Goal: Book appointment/travel/reservation

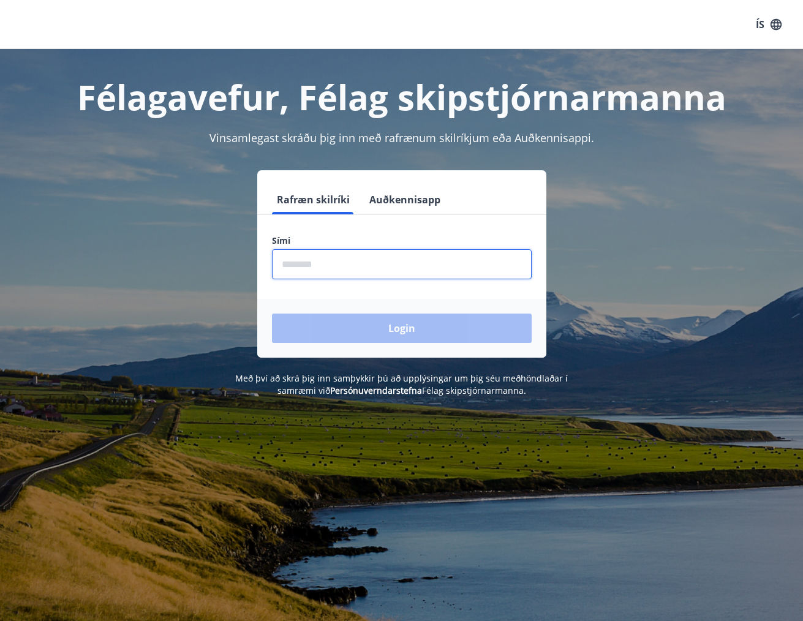
click at [309, 263] on input "phone" at bounding box center [402, 264] width 260 height 30
type input "********"
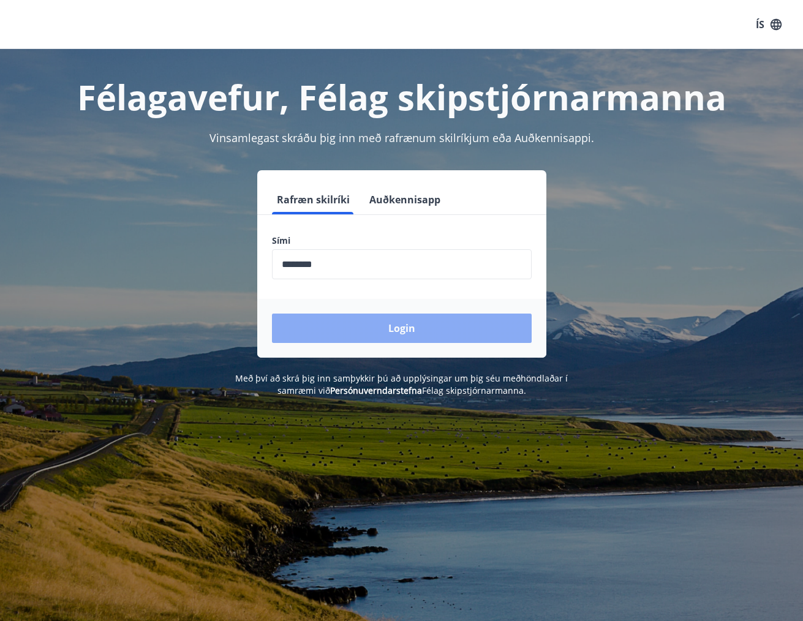
click at [355, 321] on button "Login" at bounding box center [402, 328] width 260 height 29
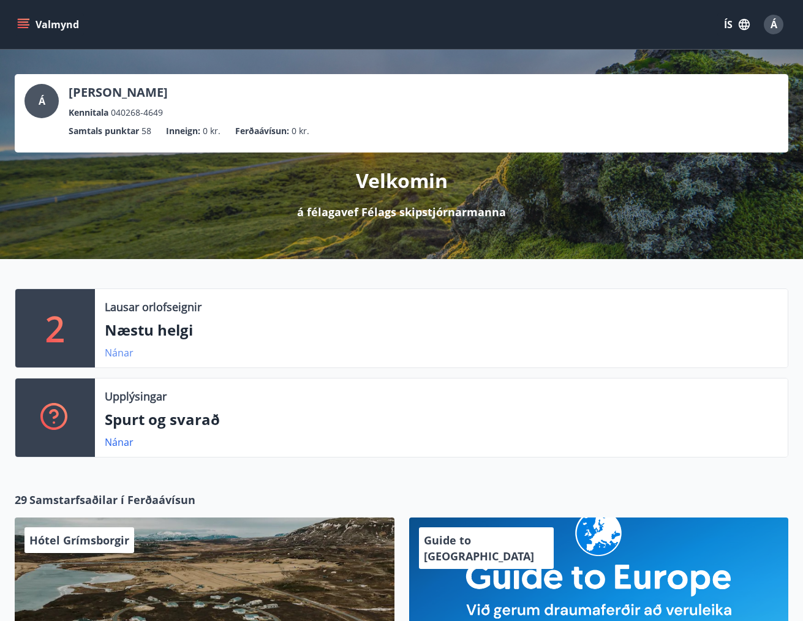
scroll to position [1, 0]
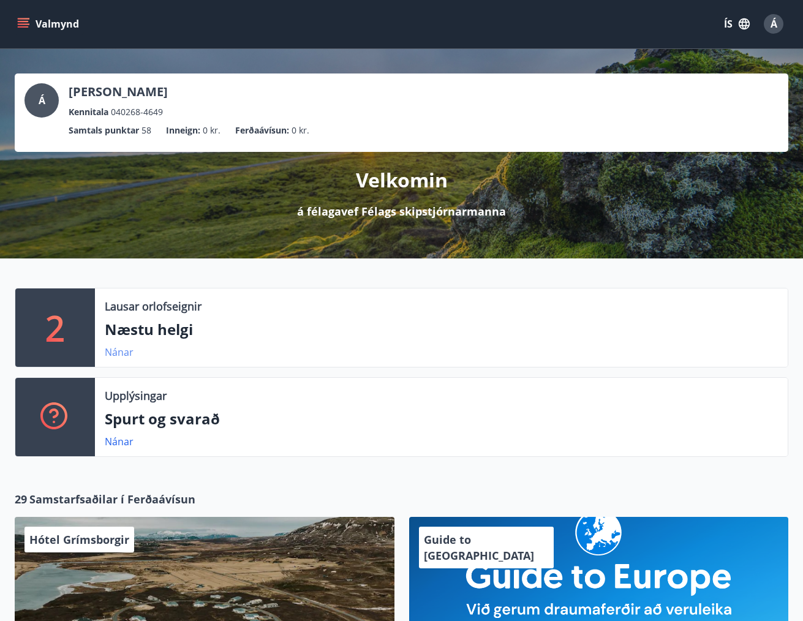
click at [116, 352] on link "Nánar" at bounding box center [119, 351] width 29 height 13
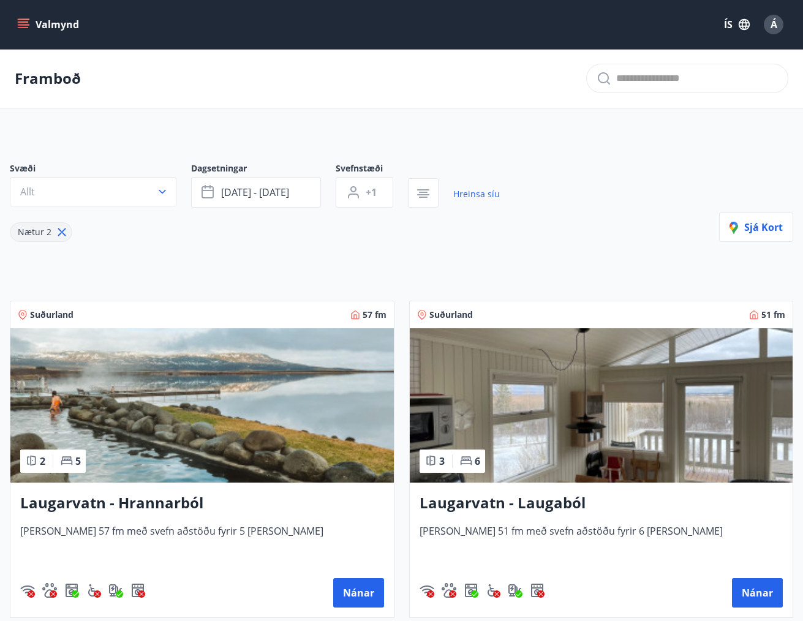
click at [23, 24] on icon "menu" at bounding box center [24, 24] width 13 height 1
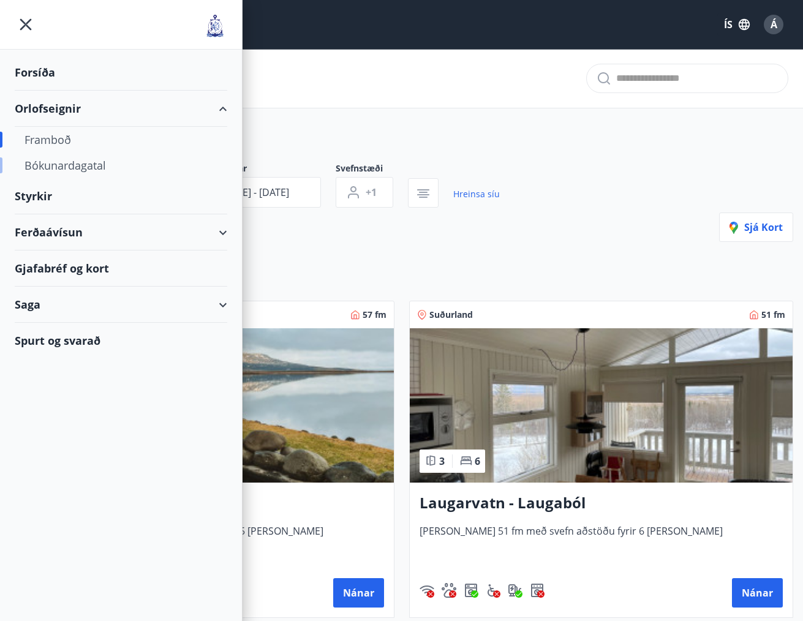
click at [57, 159] on div "Bókunardagatal" at bounding box center [120, 166] width 193 height 26
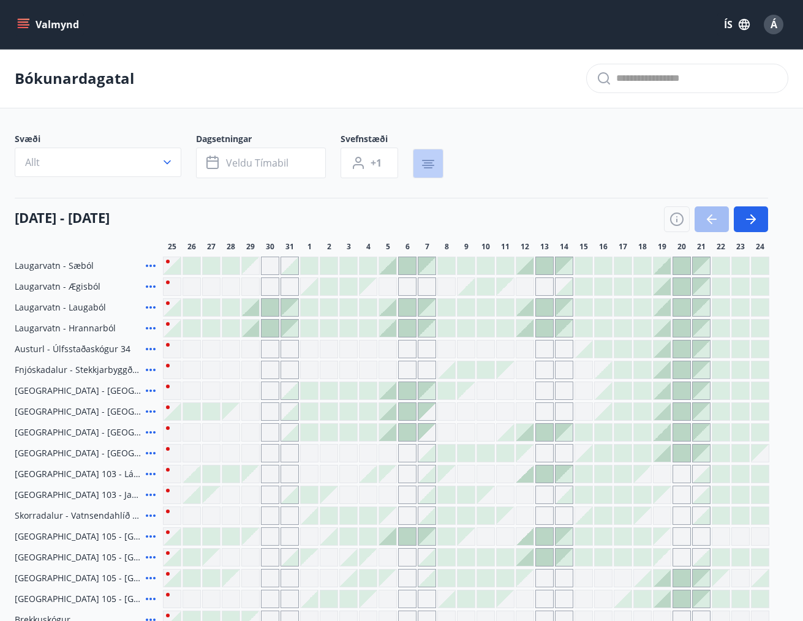
click at [435, 160] on icon "button" at bounding box center [428, 164] width 15 height 15
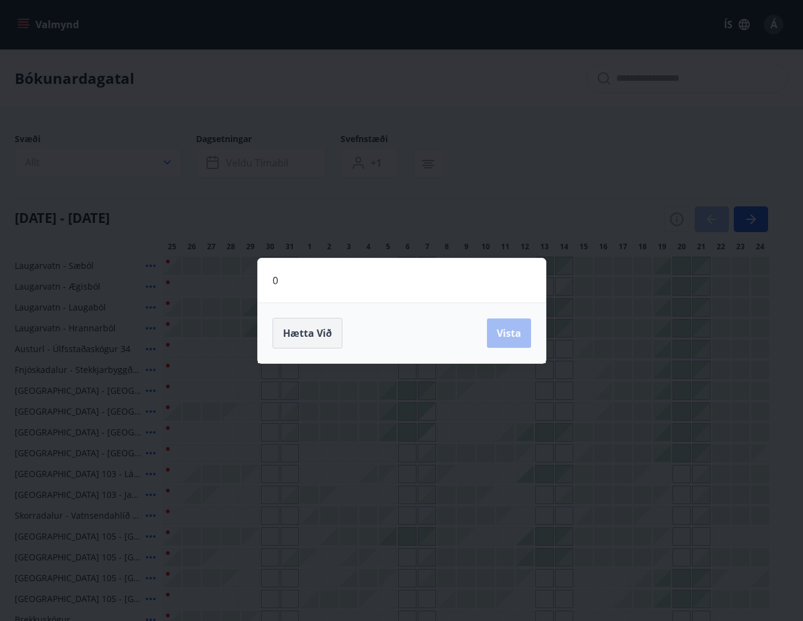
click at [303, 332] on span "Hætta við" at bounding box center [307, 332] width 49 height 13
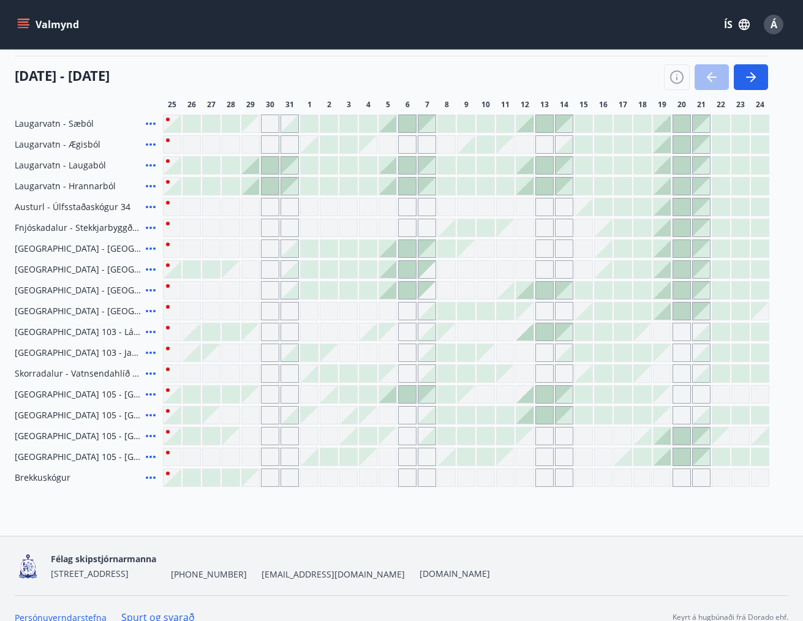
scroll to position [143, 0]
click at [268, 288] on div "Gráir dagar eru ekki bókanlegir" at bounding box center [270, 290] width 18 height 18
click at [290, 288] on div at bounding box center [289, 289] width 17 height 17
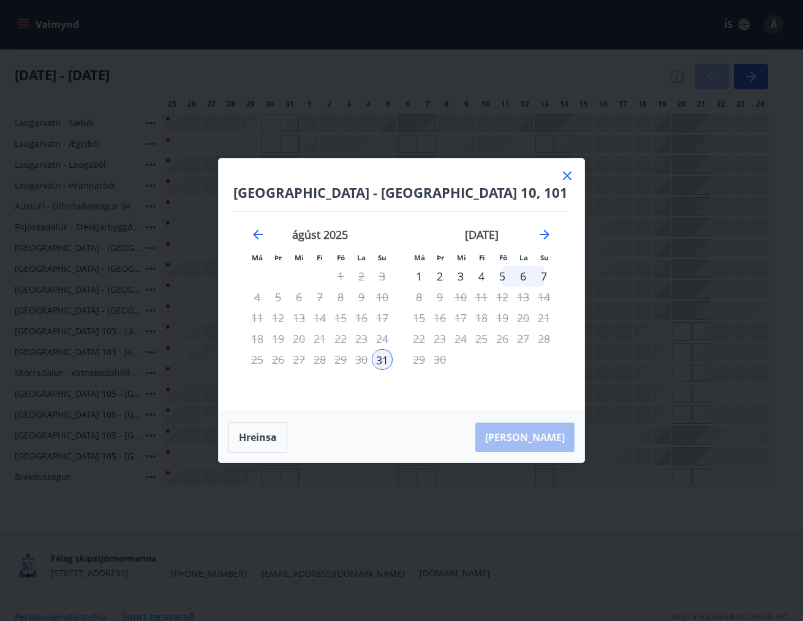
click at [565, 176] on icon at bounding box center [567, 175] width 15 height 15
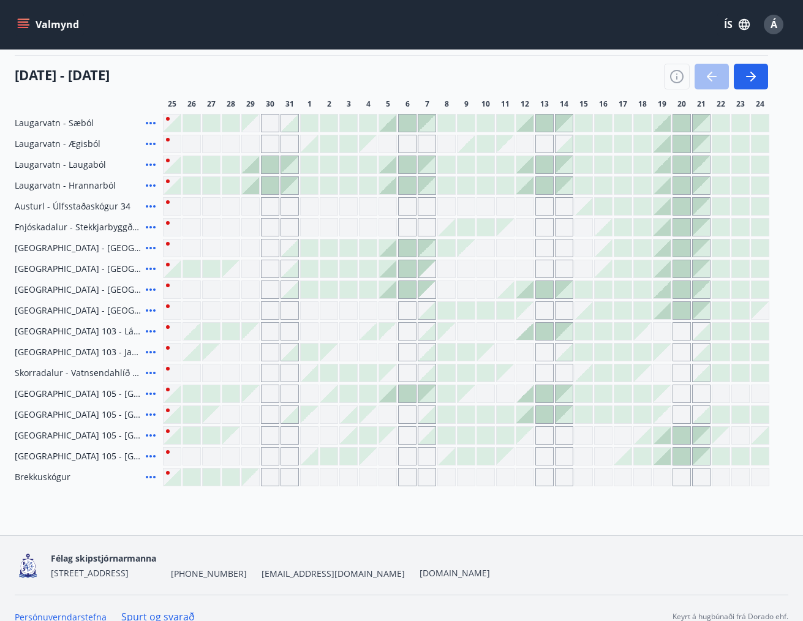
click at [293, 291] on div at bounding box center [289, 289] width 17 height 17
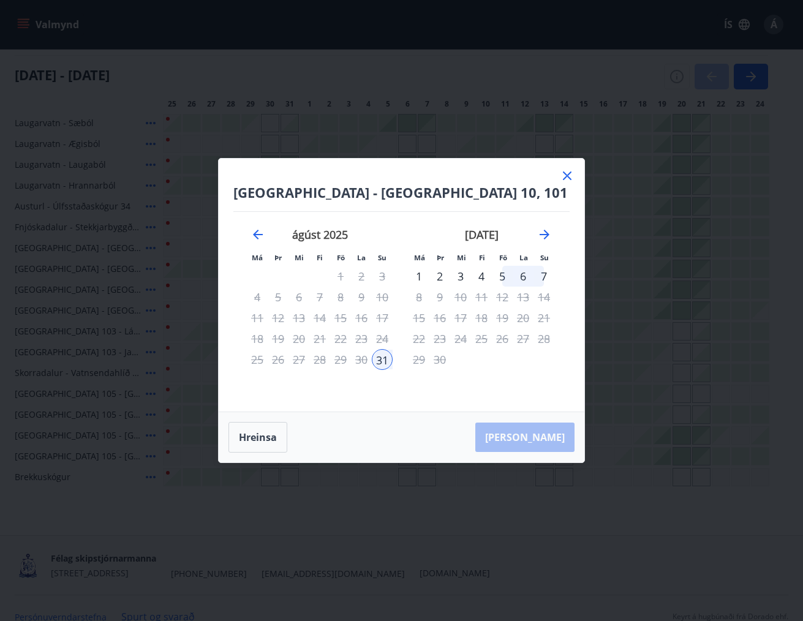
click at [571, 173] on icon at bounding box center [567, 175] width 15 height 15
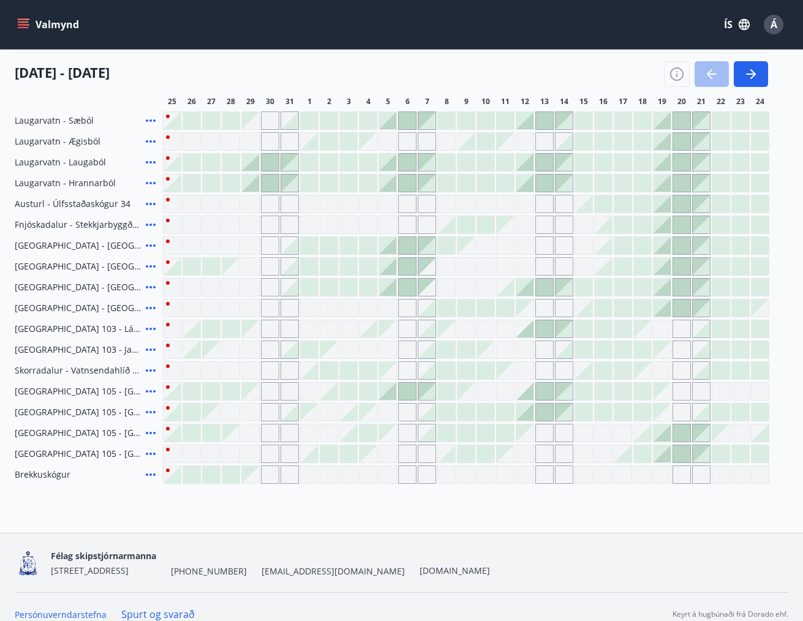
scroll to position [145, 0]
click at [267, 268] on div "Gráir dagar eru ekki bókanlegir" at bounding box center [270, 267] width 18 height 18
click at [408, 266] on div at bounding box center [407, 266] width 17 height 17
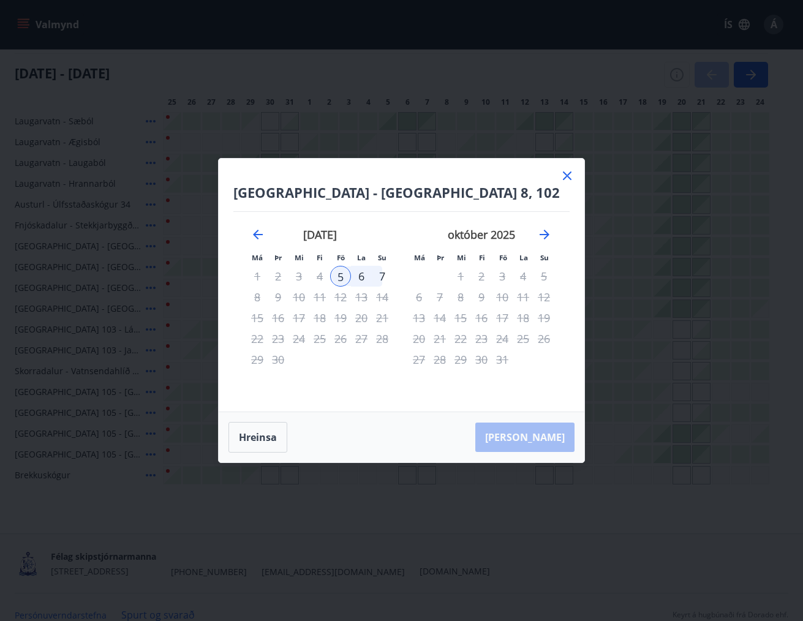
click at [565, 174] on icon at bounding box center [567, 175] width 9 height 9
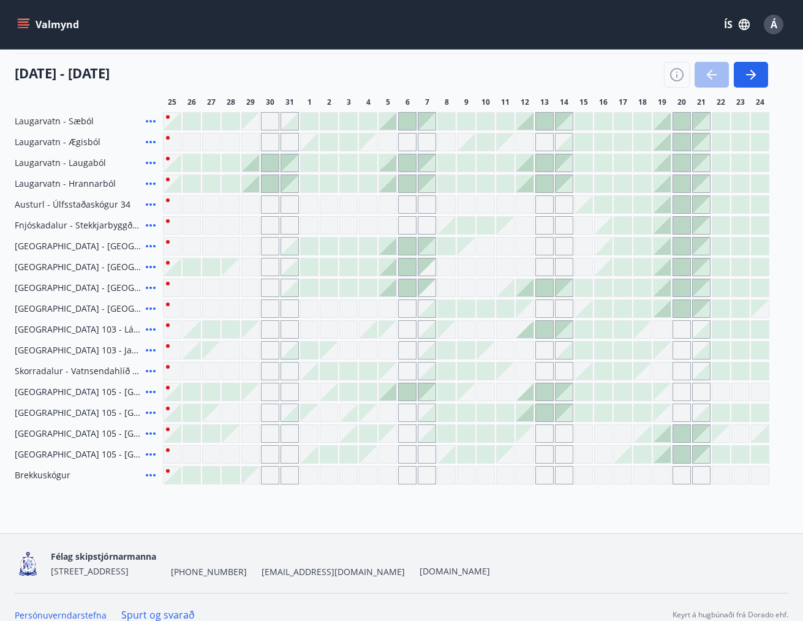
click at [346, 285] on div at bounding box center [348, 287] width 17 height 17
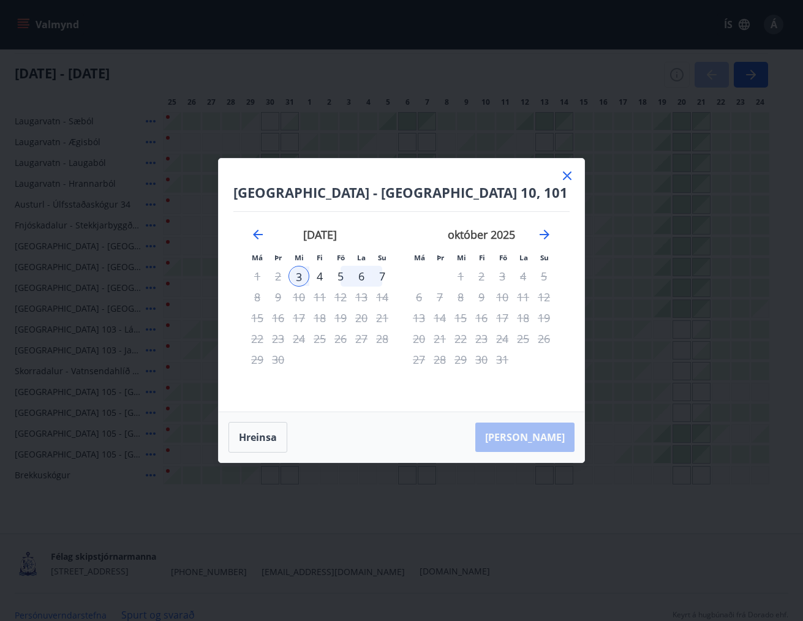
click at [570, 173] on icon at bounding box center [567, 175] width 9 height 9
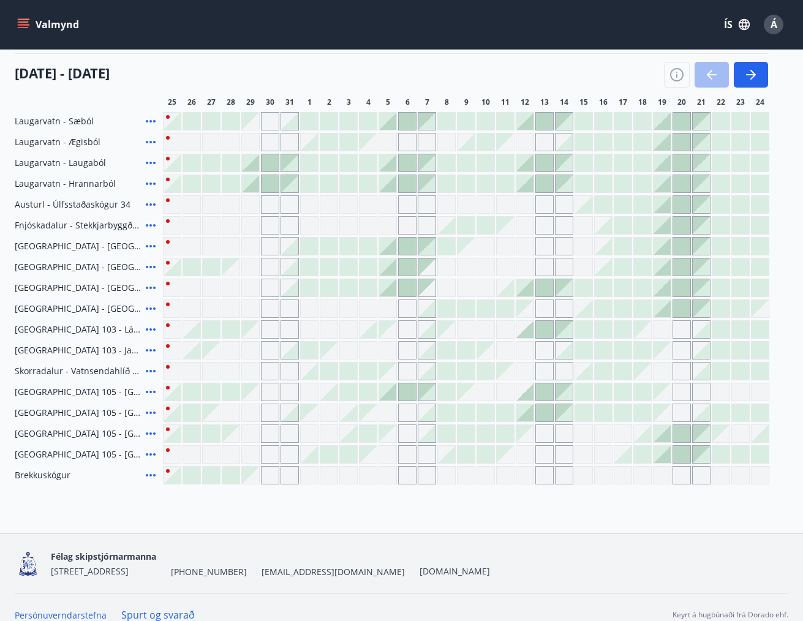
scroll to position [145, 0]
click at [410, 244] on div at bounding box center [407, 245] width 17 height 17
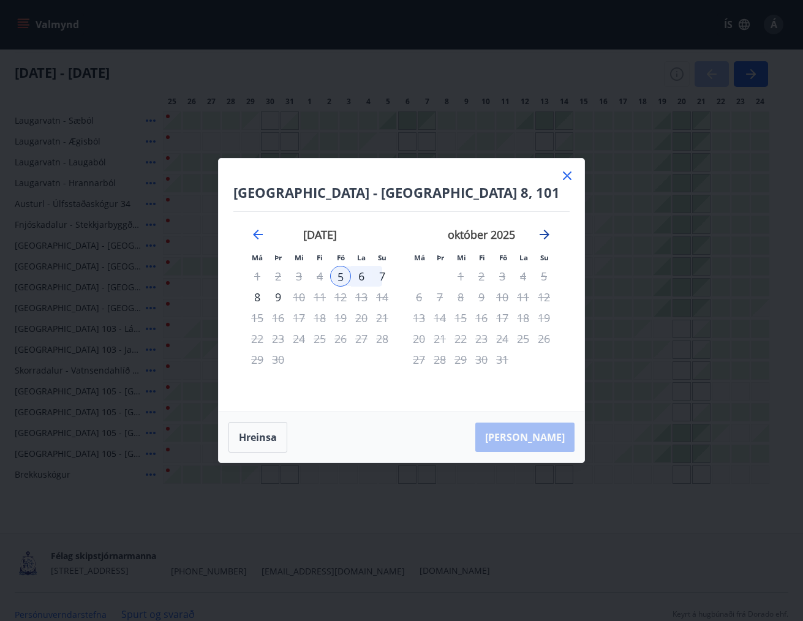
click at [539, 232] on icon "Move forward to switch to the next month." at bounding box center [544, 234] width 15 height 15
click at [252, 233] on icon "Move backward to switch to the previous month." at bounding box center [258, 234] width 15 height 15
click at [562, 176] on icon at bounding box center [567, 175] width 15 height 15
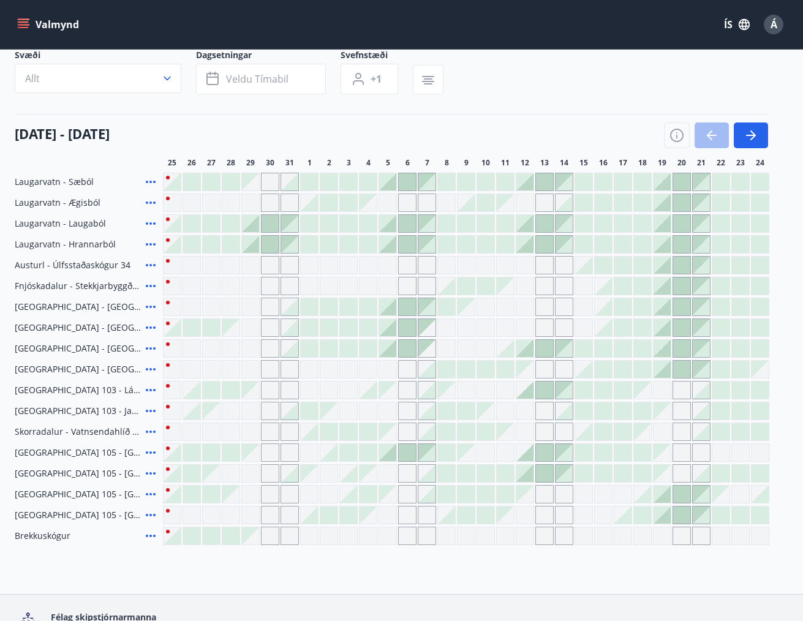
scroll to position [88, 0]
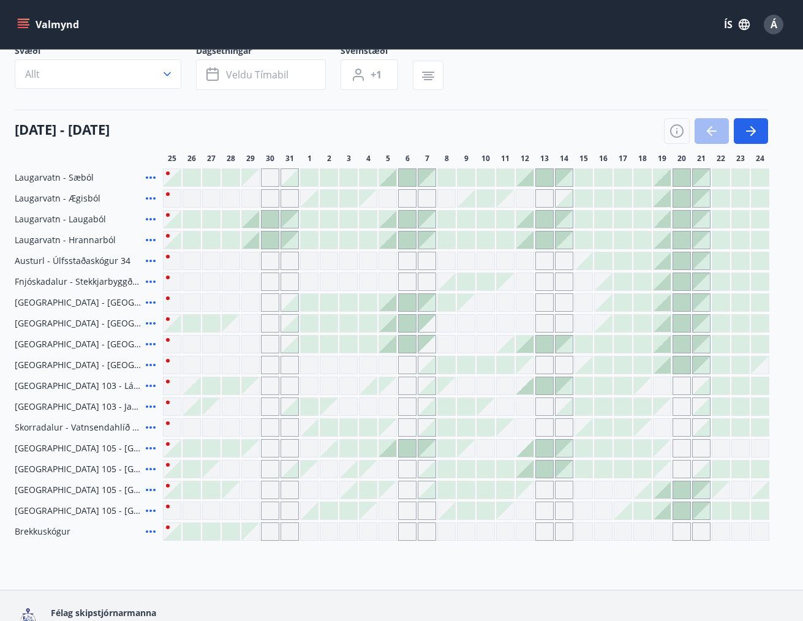
click at [205, 326] on div at bounding box center [211, 323] width 17 height 17
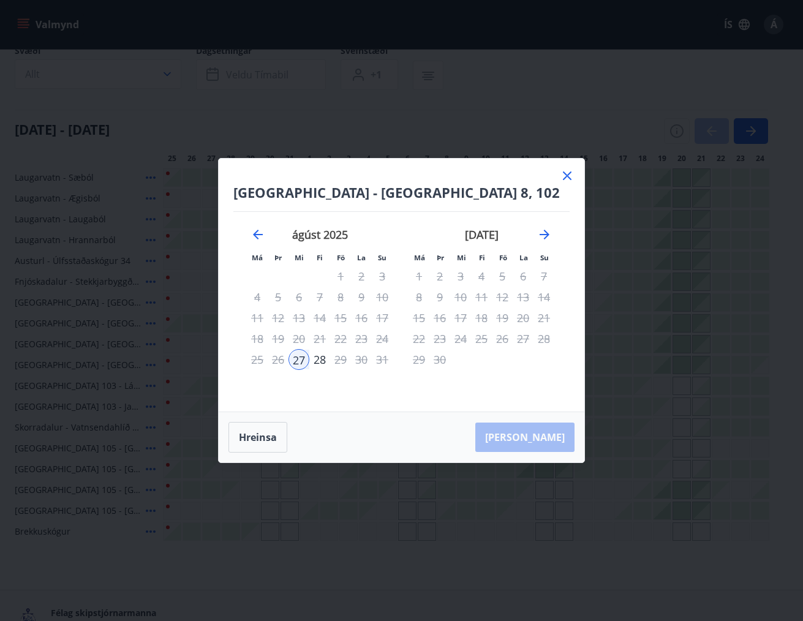
click at [570, 170] on icon at bounding box center [567, 175] width 15 height 15
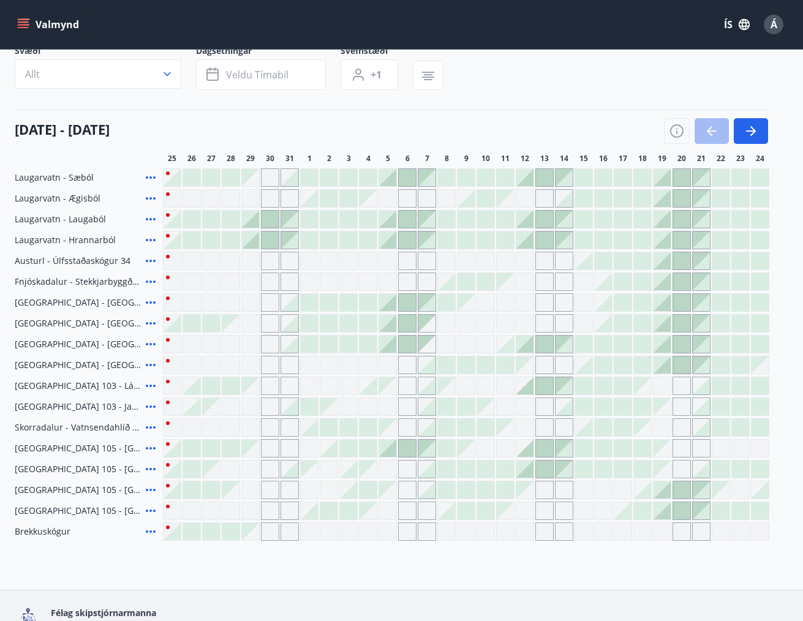
click at [682, 319] on div at bounding box center [681, 323] width 17 height 17
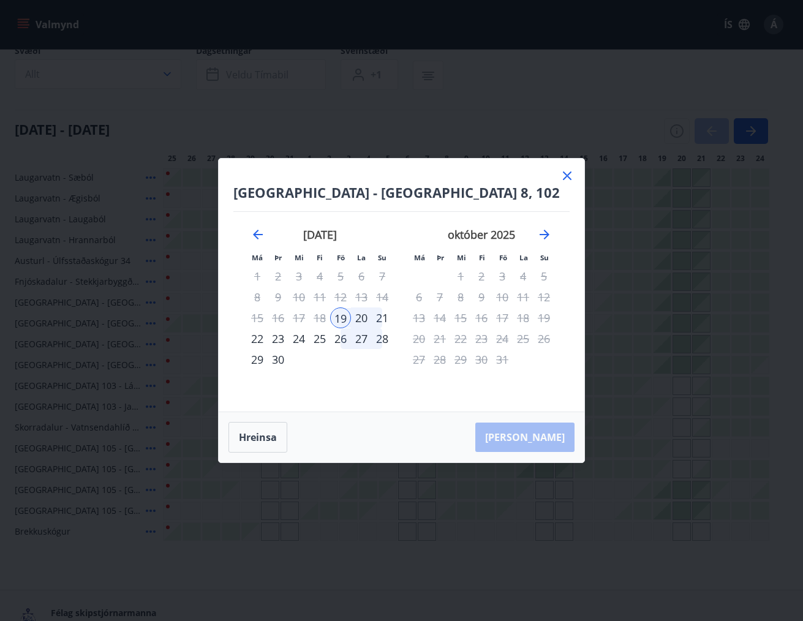
drag, startPoint x: 567, startPoint y: 177, endPoint x: 559, endPoint y: 183, distance: 9.7
click at [567, 177] on icon at bounding box center [567, 175] width 15 height 15
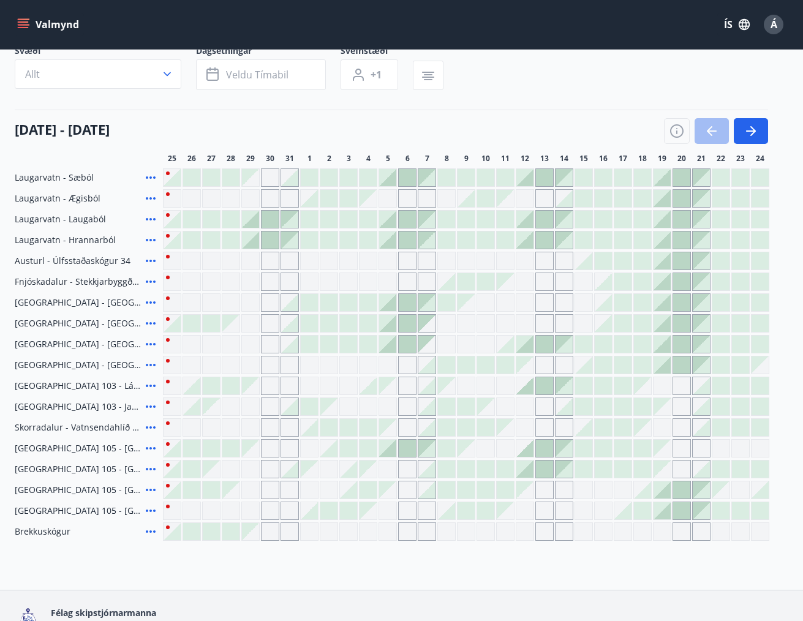
scroll to position [0, 0]
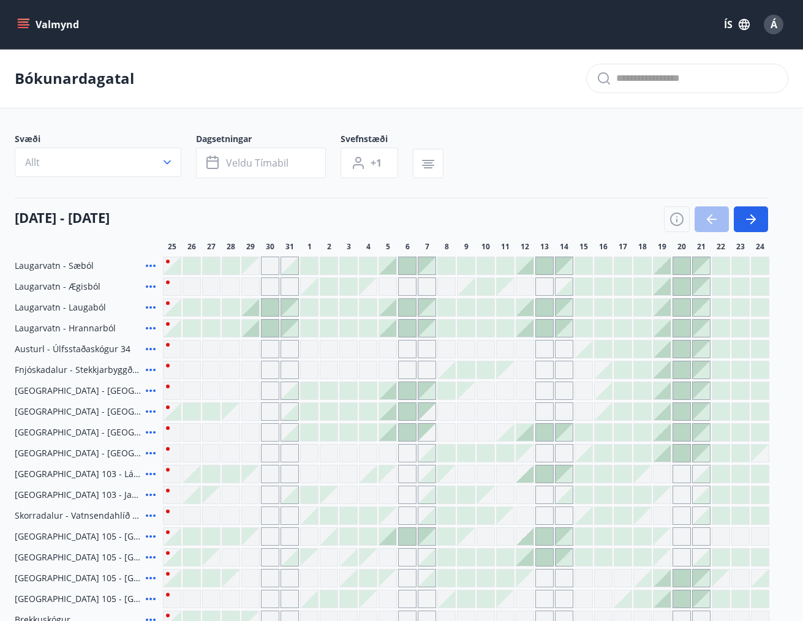
click at [774, 24] on span "Á" at bounding box center [773, 24] width 7 height 13
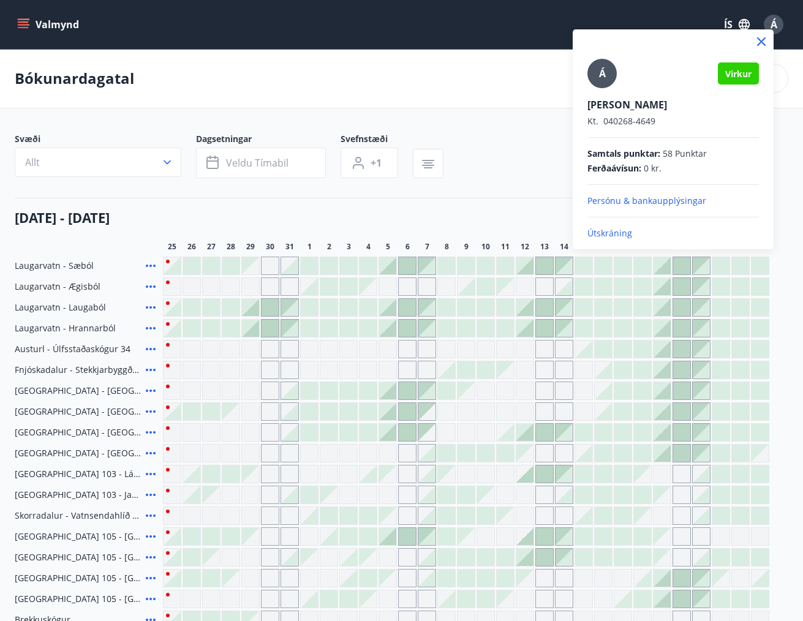
click at [624, 235] on p "Útskráning" at bounding box center [672, 233] width 171 height 12
